Goal: Task Accomplishment & Management: Manage account settings

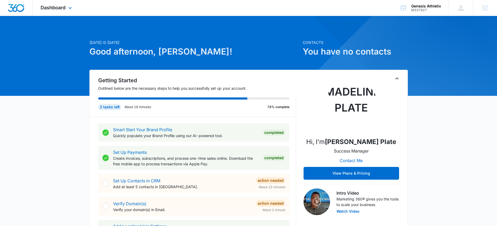
click at [66, 10] on div "Dashboard Apps Reputation Websites Forms CRM Email Social Content Ads Intellige…" at bounding box center [57, 8] width 49 height 16
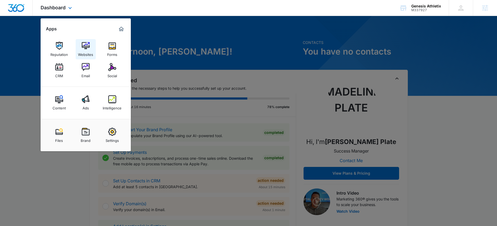
click at [88, 48] on img at bounding box center [86, 46] width 8 height 8
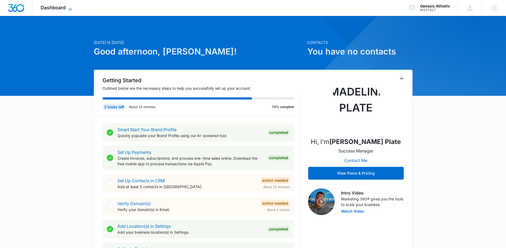
click at [63, 6] on span "Dashboard" at bounding box center [53, 8] width 25 height 6
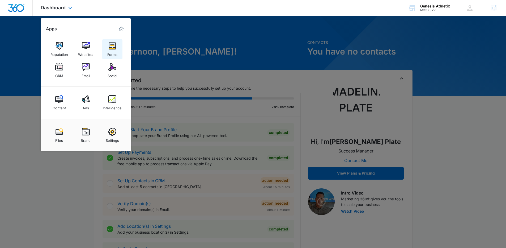
click at [109, 50] on div "Forms" at bounding box center [112, 53] width 10 height 7
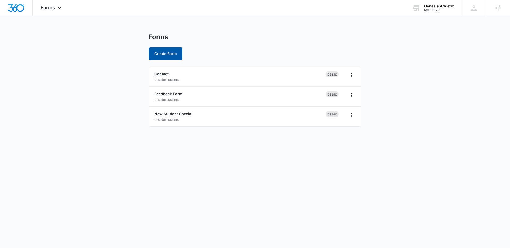
click at [164, 56] on button "Create Form" at bounding box center [166, 53] width 34 height 13
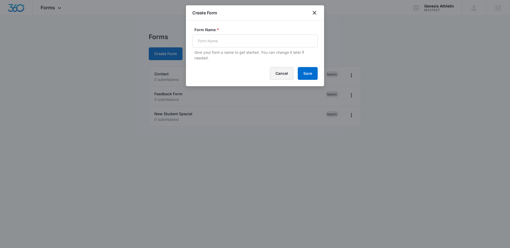
click at [282, 72] on button "Cancel" at bounding box center [282, 73] width 24 height 13
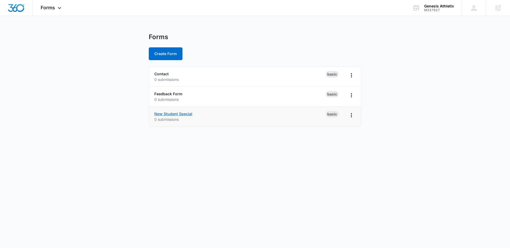
click at [179, 113] on link "New Student Special" at bounding box center [173, 113] width 38 height 5
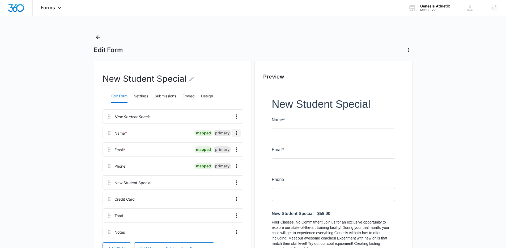
click at [239, 134] on icon "Overflow Menu" at bounding box center [236, 133] width 6 height 6
click at [228, 150] on button "Edit" at bounding box center [225, 148] width 30 height 8
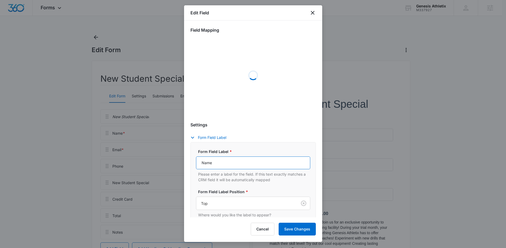
click at [226, 161] on input "Name" at bounding box center [253, 162] width 114 height 13
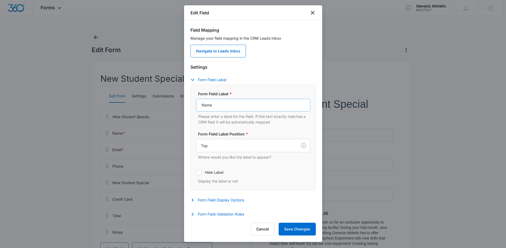
click at [226, 161] on div "Form Field Label * Name Please enter a label for the field. If this text exactl…" at bounding box center [253, 137] width 114 height 93
click at [226, 104] on input "Name" at bounding box center [253, 105] width 114 height 13
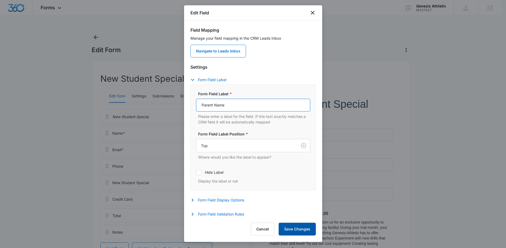
type input "Parent Name"
click at [307, 229] on button "Save Changes" at bounding box center [297, 228] width 37 height 13
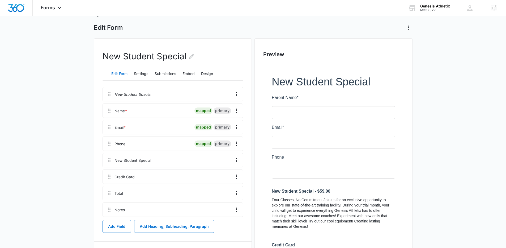
scroll to position [46, 0]
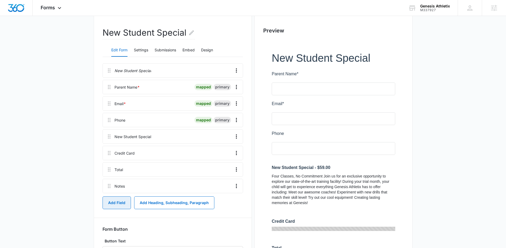
click at [119, 199] on button "Add Field" at bounding box center [117, 202] width 28 height 13
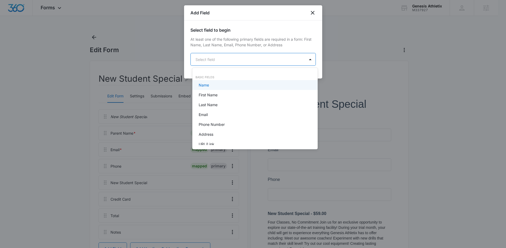
scroll to position [0, 0]
click at [266, 62] on body "Forms Apps Reputation Websites Forms CRM Email Social Content Ads Intelligence …" at bounding box center [255, 124] width 510 height 248
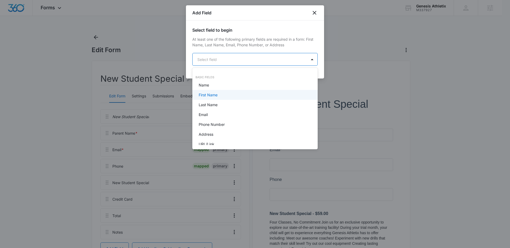
click at [236, 96] on div "First Name" at bounding box center [255, 95] width 112 height 6
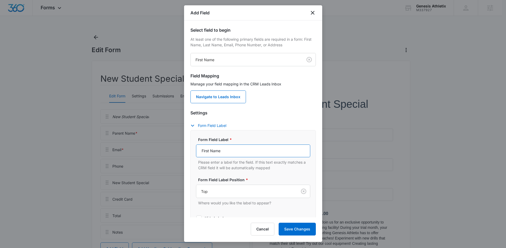
click at [227, 147] on input "First Name" at bounding box center [253, 150] width 114 height 13
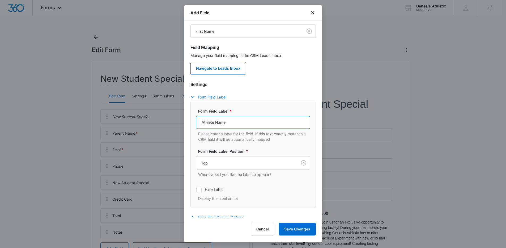
scroll to position [47, 0]
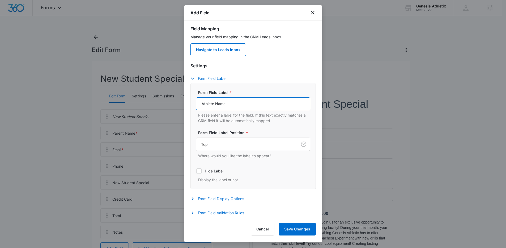
type input "Athlete Name"
click at [218, 201] on button "Form Field Display Options" at bounding box center [219, 198] width 59 height 6
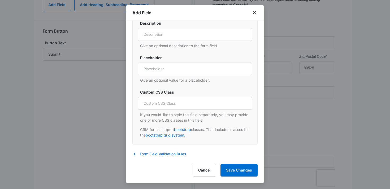
scroll to position [267, 0]
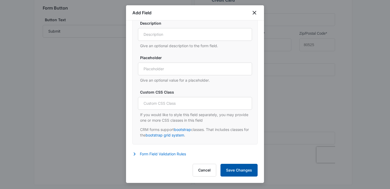
click at [239, 172] on button "Save Changes" at bounding box center [239, 170] width 37 height 13
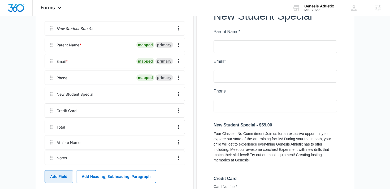
scroll to position [89, 0]
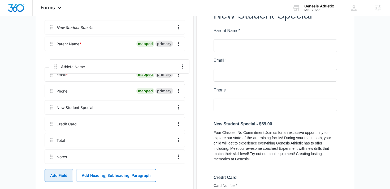
drag, startPoint x: 51, startPoint y: 160, endPoint x: 54, endPoint y: 62, distance: 98.3
click at [54, 62] on div "New Student Special Parent Name * mapped primary Email * mapped primary Phone m…" at bounding box center [115, 93] width 141 height 146
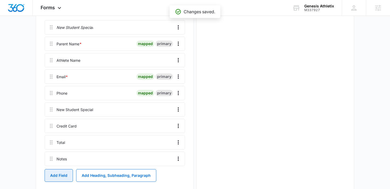
scroll to position [0, 0]
click at [65, 174] on button "Add Field" at bounding box center [59, 175] width 28 height 13
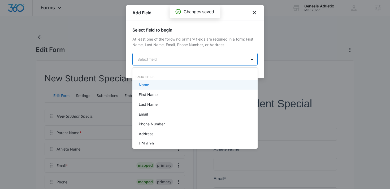
click at [207, 62] on body "Forms Apps Reputation Websites Forms CRM Email Social Content Ads Intelligence …" at bounding box center [195, 94] width 390 height 189
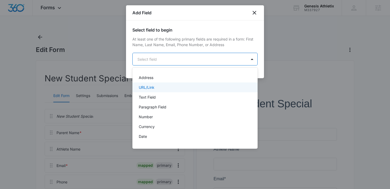
scroll to position [64, 0]
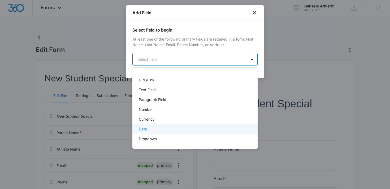
click at [164, 131] on div "Date" at bounding box center [195, 129] width 112 height 6
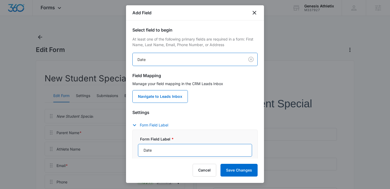
click at [155, 149] on input "Date" at bounding box center [195, 150] width 114 height 13
click at [154, 149] on input "Date" at bounding box center [195, 150] width 114 height 13
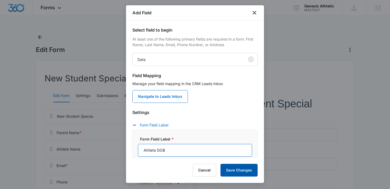
type input "Athlete DOB"
click at [250, 172] on button "Save Changes" at bounding box center [239, 170] width 37 height 13
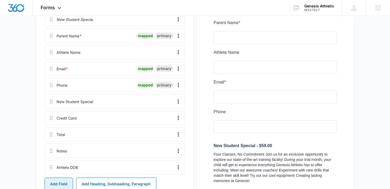
scroll to position [98, 0]
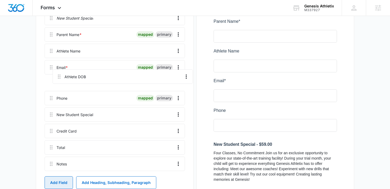
drag, startPoint x: 51, startPoint y: 168, endPoint x: 59, endPoint y: 71, distance: 97.0
click at [59, 71] on div "New Student Special Parent Name * mapped primary Athlete Name Email * mapped pr…" at bounding box center [115, 92] width 141 height 163
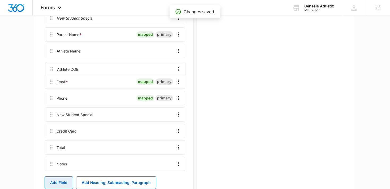
drag, startPoint x: 50, startPoint y: 86, endPoint x: 50, endPoint y: 68, distance: 18.3
click at [50, 68] on div "New Student Special Parent Name * mapped primary Athlete Name Email * mapped pr…" at bounding box center [115, 92] width 141 height 163
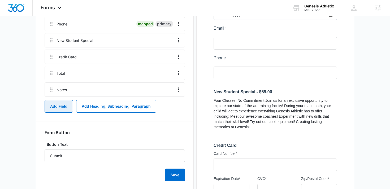
scroll to position [176, 0]
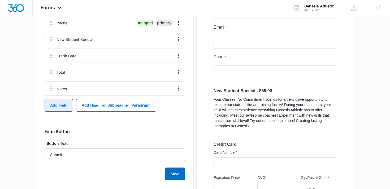
click at [66, 101] on button "Add Field" at bounding box center [59, 105] width 28 height 13
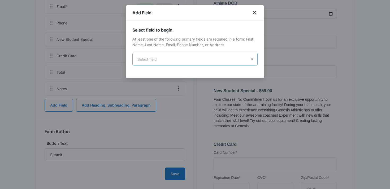
click at [148, 60] on body "Forms Apps Reputation Websites Forms CRM Email Social Content Ads Intelligence …" at bounding box center [195, 82] width 390 height 516
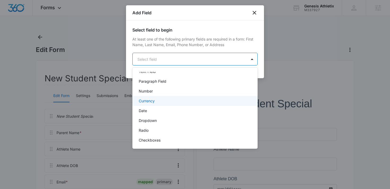
scroll to position [105, 0]
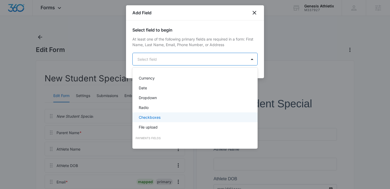
click at [151, 118] on p "Checkboxes" at bounding box center [150, 118] width 22 height 6
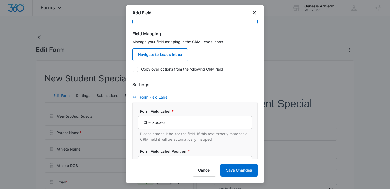
scroll to position [52, 0]
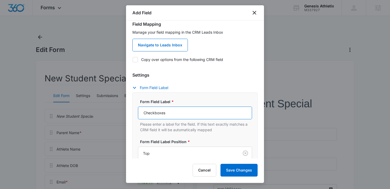
click at [176, 117] on input "Checkboxes" at bounding box center [195, 113] width 114 height 13
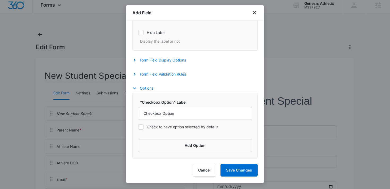
scroll to position [3, 0]
type input "Can we text you?"
click at [203, 144] on button "Add Option" at bounding box center [195, 145] width 114 height 13
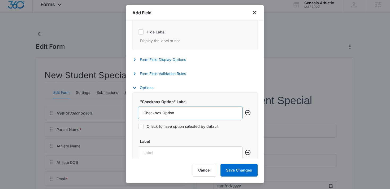
click at [196, 110] on input "Checkbox Option" at bounding box center [190, 113] width 105 height 13
type input "Yes"
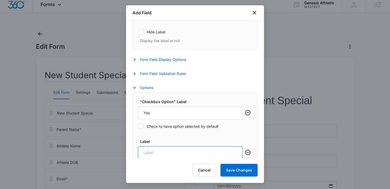
drag, startPoint x: 188, startPoint y: 151, endPoint x: 187, endPoint y: 148, distance: 3.8
click at [188, 151] on input "Label" at bounding box center [190, 153] width 105 height 13
type input "No"
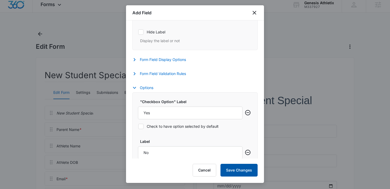
click at [252, 169] on button "Save Changes" at bounding box center [239, 170] width 37 height 13
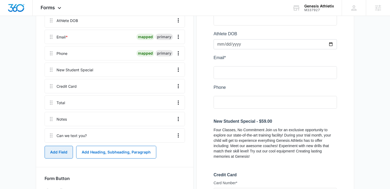
scroll to position [145, 0]
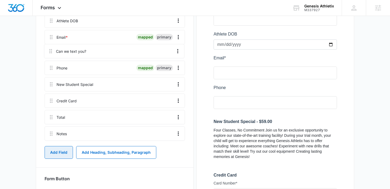
drag, startPoint x: 50, startPoint y: 139, endPoint x: 50, endPoint y: 50, distance: 88.5
click at [50, 50] on div "New Student Special Parent Name * mapped primary Athlete Name Athlete DOB Email…" at bounding box center [115, 53] width 141 height 179
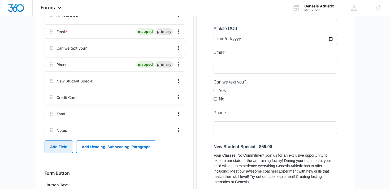
scroll to position [150, 0]
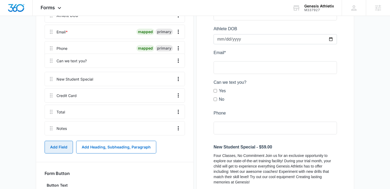
drag, startPoint x: 51, startPoint y: 50, endPoint x: 51, endPoint y: 62, distance: 12.5
click at [51, 62] on div "New Student Special Parent Name * mapped primary Athlete Name Athlete DOB Email…" at bounding box center [115, 48] width 141 height 179
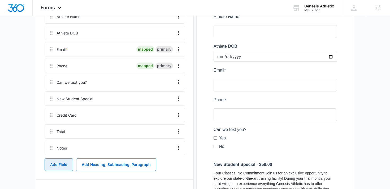
scroll to position [141, 0]
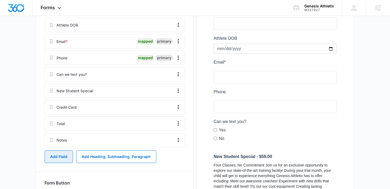
click at [64, 157] on button "Add Field" at bounding box center [59, 157] width 28 height 13
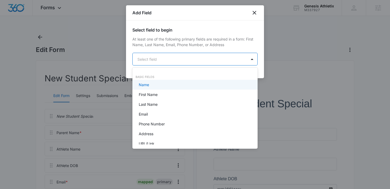
scroll to position [0, 0]
click at [171, 61] on body "Forms Apps Reputation Websites Forms CRM Email Social Content Ads Intelligence …" at bounding box center [195, 94] width 390 height 189
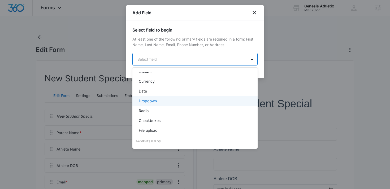
scroll to position [108, 0]
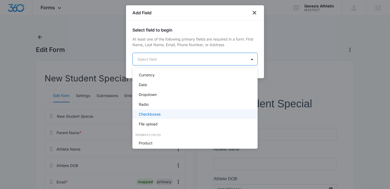
click at [159, 113] on p "Checkboxes" at bounding box center [150, 115] width 22 height 6
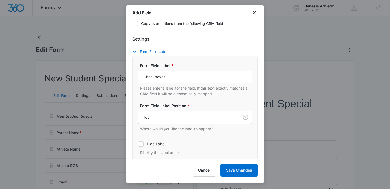
scroll to position [94, 0]
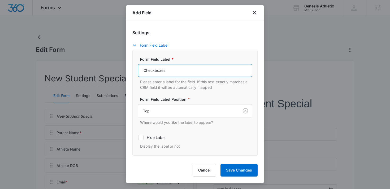
click at [180, 75] on input "Checkboxes" at bounding box center [195, 70] width 114 height 13
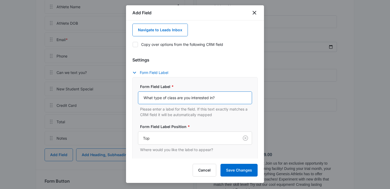
scroll to position [143, 0]
drag, startPoint x: 192, startPoint y: 99, endPoint x: 177, endPoint y: 98, distance: 14.6
click at [177, 98] on input "What type of class are you interested in?" at bounding box center [195, 98] width 114 height 13
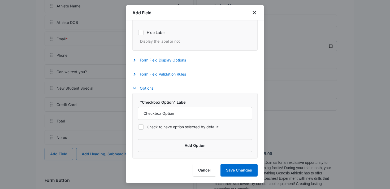
scroll to position [199, 0]
type input "What type of class is your athlete interested in?"
click at [179, 110] on input "Checkbox Option" at bounding box center [195, 113] width 114 height 13
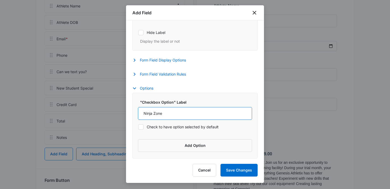
type input "Ninja Zone"
click at [184, 146] on button "Add Option" at bounding box center [195, 145] width 114 height 13
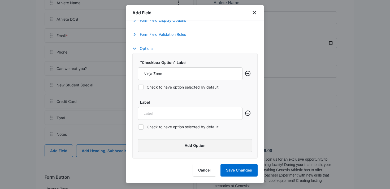
scroll to position [147, 0]
click at [188, 114] on input "Label" at bounding box center [190, 113] width 105 height 13
click at [156, 112] on input "Tumbeling" at bounding box center [190, 113] width 105 height 13
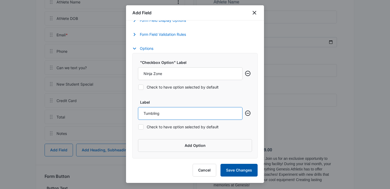
type input "Tumbling"
click at [240, 170] on button "Save Changes" at bounding box center [239, 170] width 37 height 13
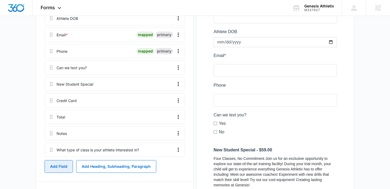
scroll to position [164, 0]
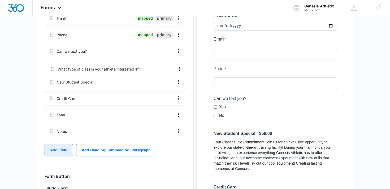
drag, startPoint x: 50, startPoint y: 135, endPoint x: 51, endPoint y: 67, distance: 68.0
click at [51, 67] on div "New Student Special Parent Name * mapped primary Athlete Name Athlete DOB Email…" at bounding box center [115, 42] width 141 height 195
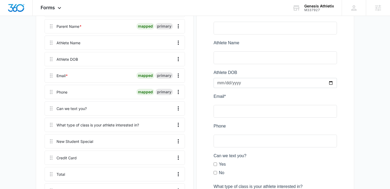
scroll to position [0, 0]
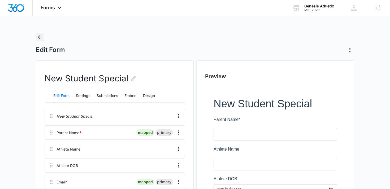
click at [40, 38] on icon "Back" at bounding box center [40, 37] width 6 height 6
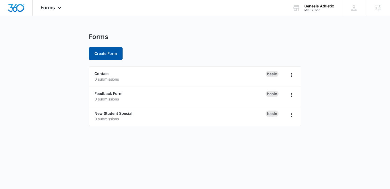
click at [112, 56] on button "Create Form" at bounding box center [106, 53] width 34 height 13
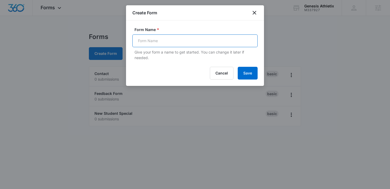
click at [149, 44] on input "Form Name *" at bounding box center [195, 41] width 125 height 13
type input "New Student Special Purchase"
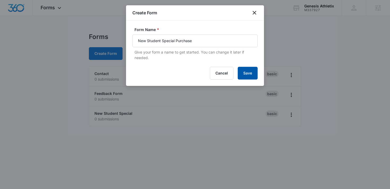
click at [250, 73] on button "Save" at bounding box center [248, 73] width 20 height 13
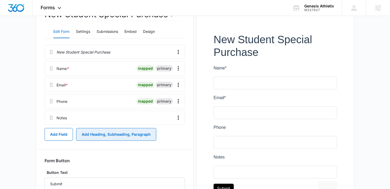
scroll to position [69, 0]
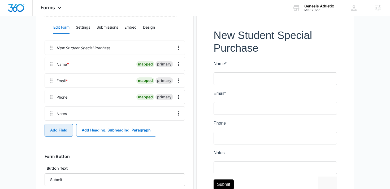
click at [65, 127] on button "Add Field" at bounding box center [59, 130] width 28 height 13
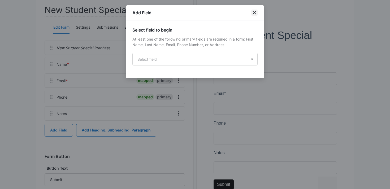
click at [255, 13] on icon "close" at bounding box center [255, 13] width 4 height 4
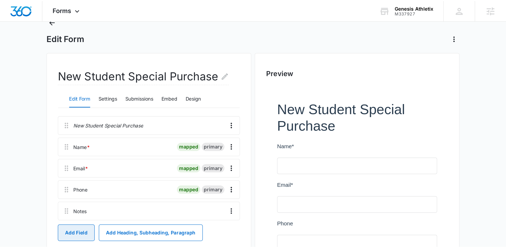
scroll to position [0, 0]
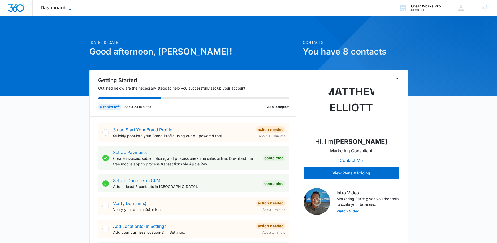
click at [54, 10] on span "Dashboard" at bounding box center [53, 8] width 25 height 6
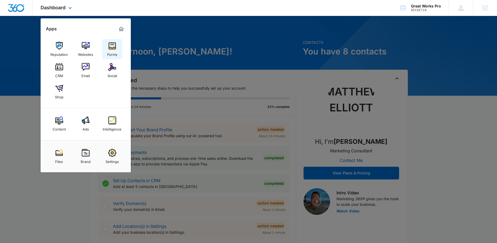
click at [116, 50] on div "Forms" at bounding box center [112, 53] width 10 height 7
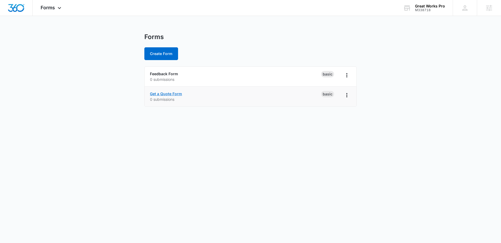
click at [172, 94] on link "Get a Quote Form" at bounding box center [166, 93] width 32 height 5
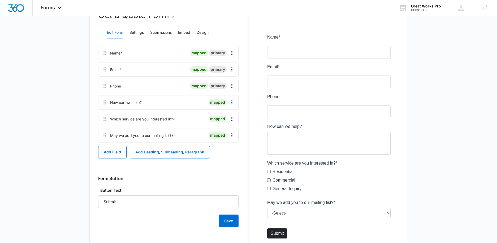
scroll to position [73, 0]
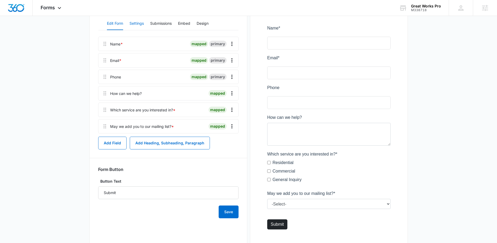
click at [133, 23] on button "Settings" at bounding box center [137, 23] width 14 height 13
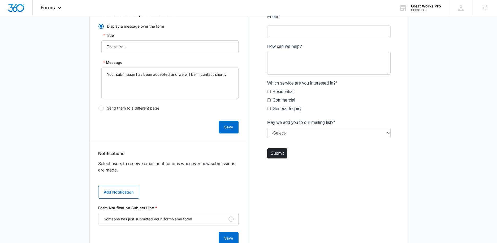
scroll to position [118, 0]
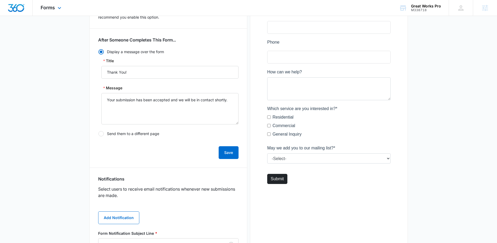
click at [55, 7] on div "Forms Apps Reputation Websites Forms CRM Email Social Shop Content Ads Intellig…" at bounding box center [52, 8] width 38 height 16
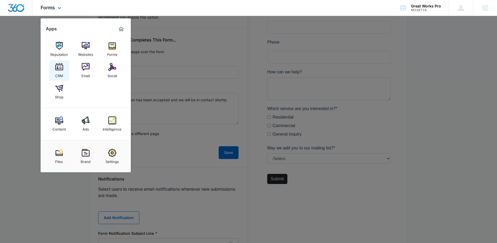
click at [58, 70] on img at bounding box center [59, 67] width 8 height 8
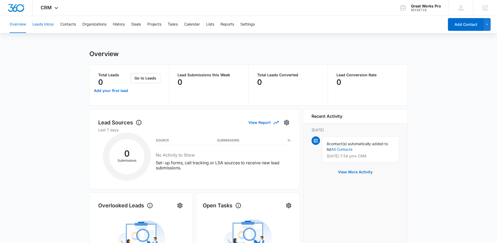
click at [39, 28] on button "Leads Inbox" at bounding box center [43, 24] width 22 height 17
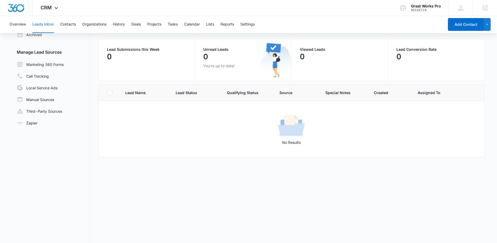
scroll to position [40, 0]
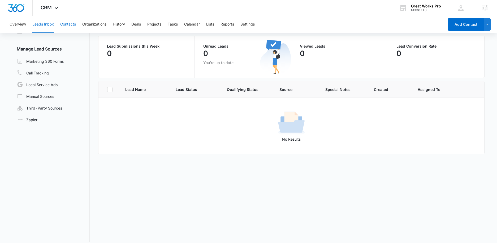
click at [70, 22] on button "Contacts" at bounding box center [68, 24] width 16 height 17
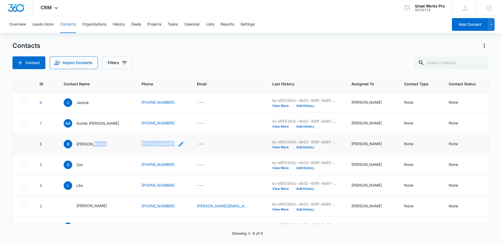
drag, startPoint x: 108, startPoint y: 144, endPoint x: 156, endPoint y: 145, distance: 47.8
click at [156, 145] on tr "6 B Brittany (423) 681-4667 --- by e955343c-db02-499f-9e85-829e9f664ae0 View Mo…" at bounding box center [293, 144] width 560 height 21
click at [178, 143] on icon "Phone - +1 (423) 681-4667 - Select to Edit Field" at bounding box center [181, 144] width 6 height 6
click at [207, 141] on icon "Email - - Select to Edit Field" at bounding box center [210, 144] width 6 height 6
click at [190, 110] on input "Email" at bounding box center [192, 110] width 67 height 13
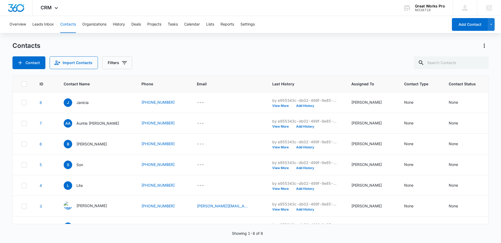
click at [228, 62] on div "Contact Import Contacts Filters" at bounding box center [250, 62] width 477 height 13
click at [48, 9] on span "CRM" at bounding box center [46, 8] width 11 height 6
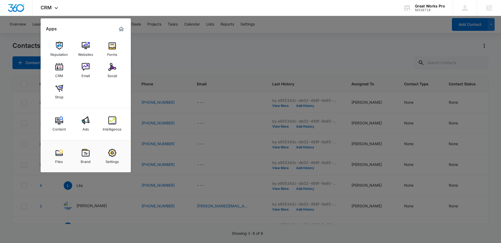
click at [85, 73] on div "Email" at bounding box center [86, 74] width 8 height 7
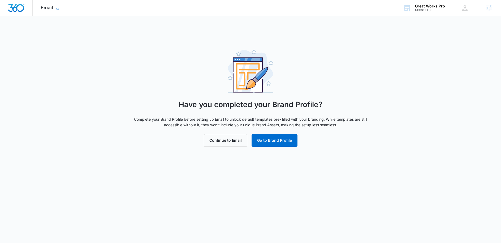
click at [45, 9] on span "Email" at bounding box center [47, 8] width 12 height 6
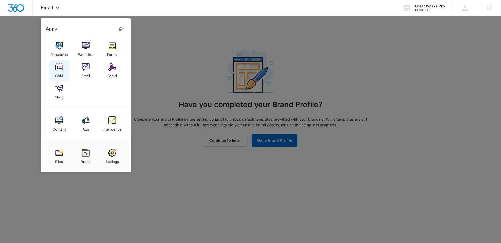
click at [66, 67] on link "CRM" at bounding box center [59, 70] width 20 height 20
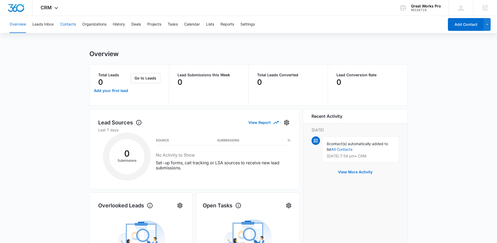
click at [74, 24] on button "Contacts" at bounding box center [68, 24] width 16 height 17
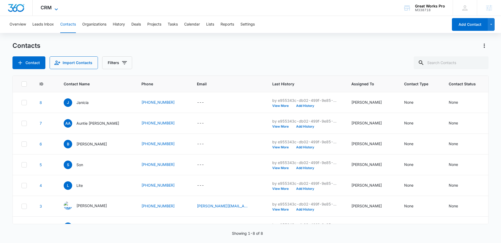
click at [53, 7] on icon at bounding box center [56, 9] width 6 height 6
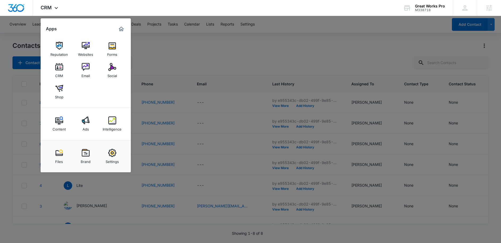
click at [114, 67] on img at bounding box center [112, 67] width 8 height 8
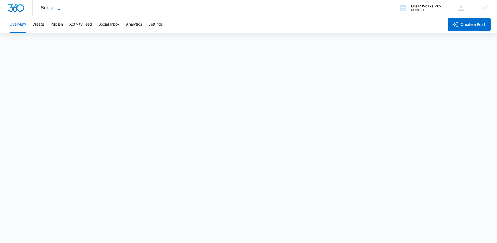
click at [51, 8] on span "Social" at bounding box center [48, 8] width 14 height 6
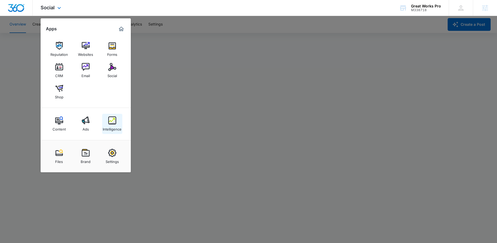
click at [107, 125] on div "Intelligence" at bounding box center [112, 127] width 19 height 7
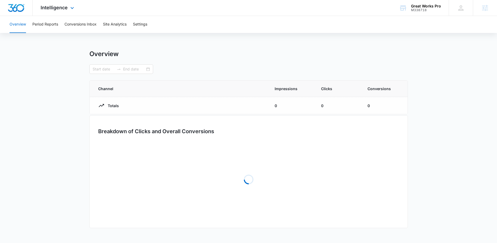
type input "09/08/2025"
type input "10/08/2025"
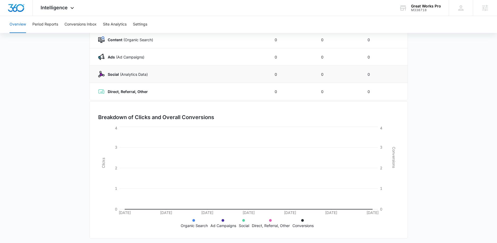
scroll to position [84, 0]
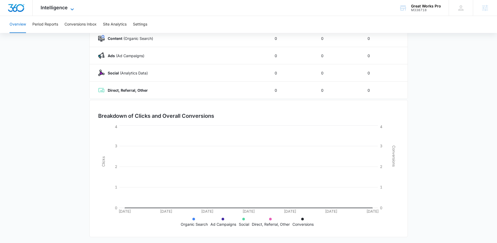
click at [61, 5] on span "Intelligence" at bounding box center [54, 8] width 27 height 6
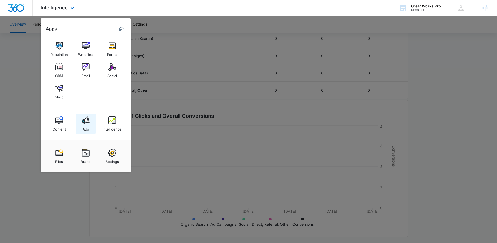
click at [85, 124] on img at bounding box center [86, 120] width 8 height 8
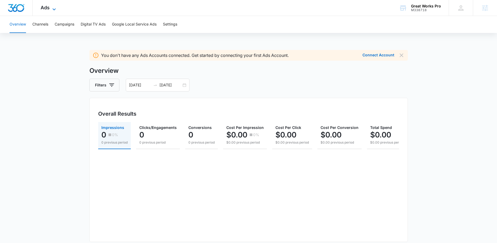
click at [51, 8] on icon at bounding box center [54, 9] width 6 height 6
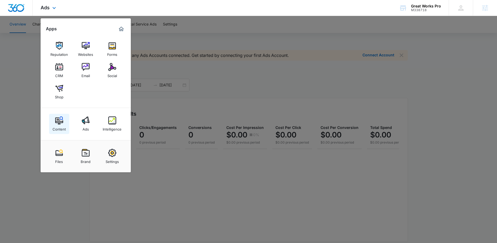
click at [60, 120] on img at bounding box center [59, 120] width 8 height 8
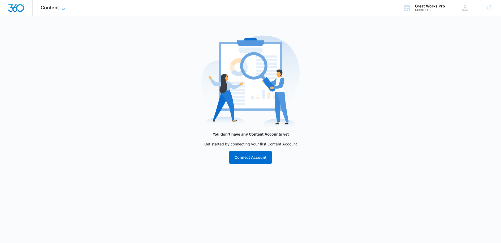
click at [62, 10] on icon at bounding box center [63, 9] width 6 height 6
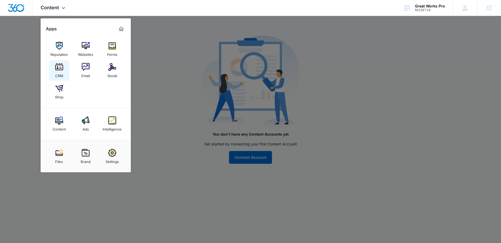
click at [59, 70] on img at bounding box center [59, 67] width 8 height 8
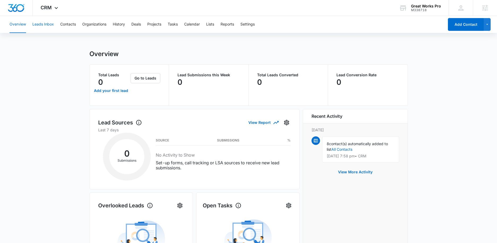
click at [40, 22] on button "Leads Inbox" at bounding box center [43, 24] width 22 height 17
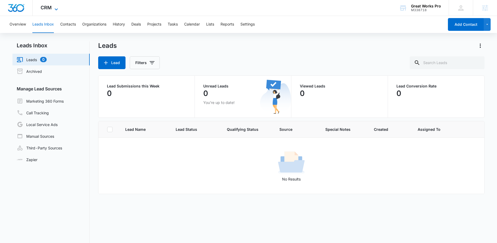
click at [50, 9] on span "CRM" at bounding box center [46, 8] width 11 height 6
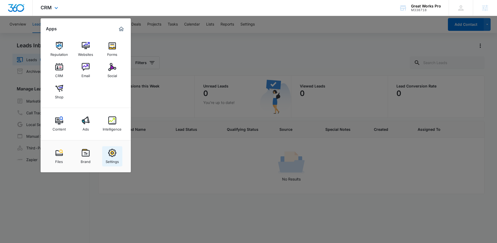
click at [118, 155] on link "Settings" at bounding box center [112, 156] width 20 height 20
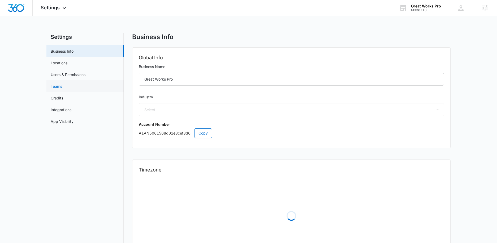
select select "38"
select select "US"
select select "America/New_York"
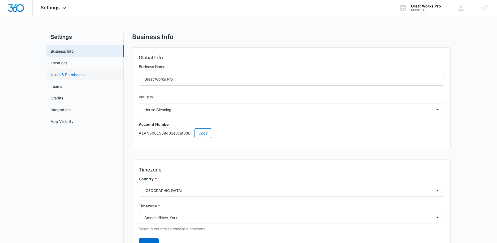
click at [85, 77] on link "Users & Permissions" at bounding box center [68, 75] width 35 height 6
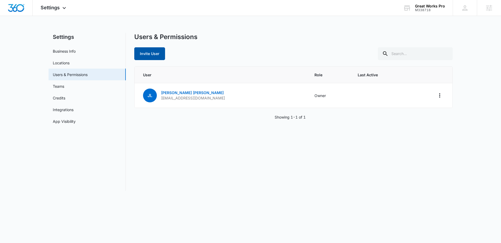
click at [149, 49] on button "Invite User" at bounding box center [149, 53] width 31 height 13
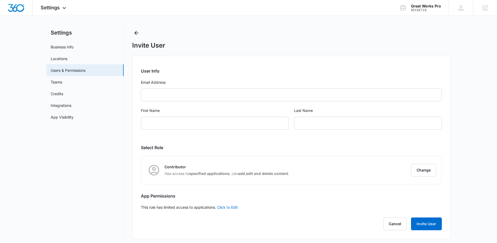
scroll to position [7, 0]
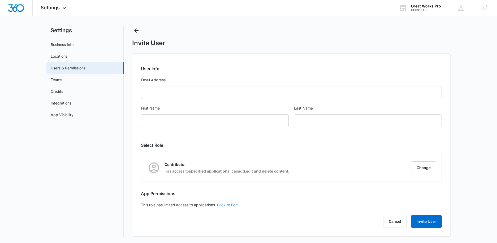
click at [236, 206] on link "Click to Edit" at bounding box center [227, 204] width 21 height 5
click at [169, 204] on label "Access to all apps" at bounding box center [291, 205] width 301 height 6
click at [141, 205] on input "Access to all apps" at bounding box center [141, 205] width 0 height 0
checkbox input "false"
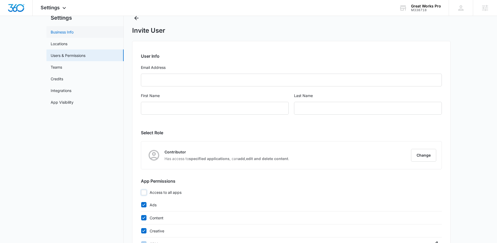
scroll to position [0, 0]
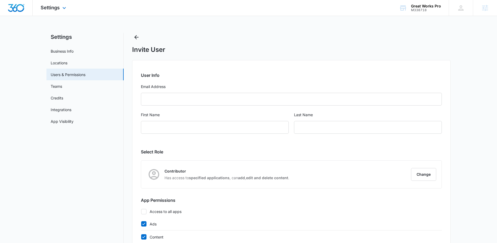
drag, startPoint x: 55, startPoint y: 10, endPoint x: 68, endPoint y: 15, distance: 13.9
click at [55, 10] on span "Settings" at bounding box center [50, 8] width 19 height 6
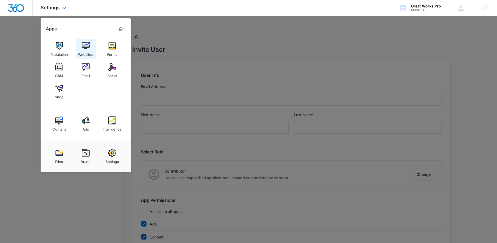
click at [84, 47] on img at bounding box center [86, 46] width 8 height 8
